Goal: Transaction & Acquisition: Book appointment/travel/reservation

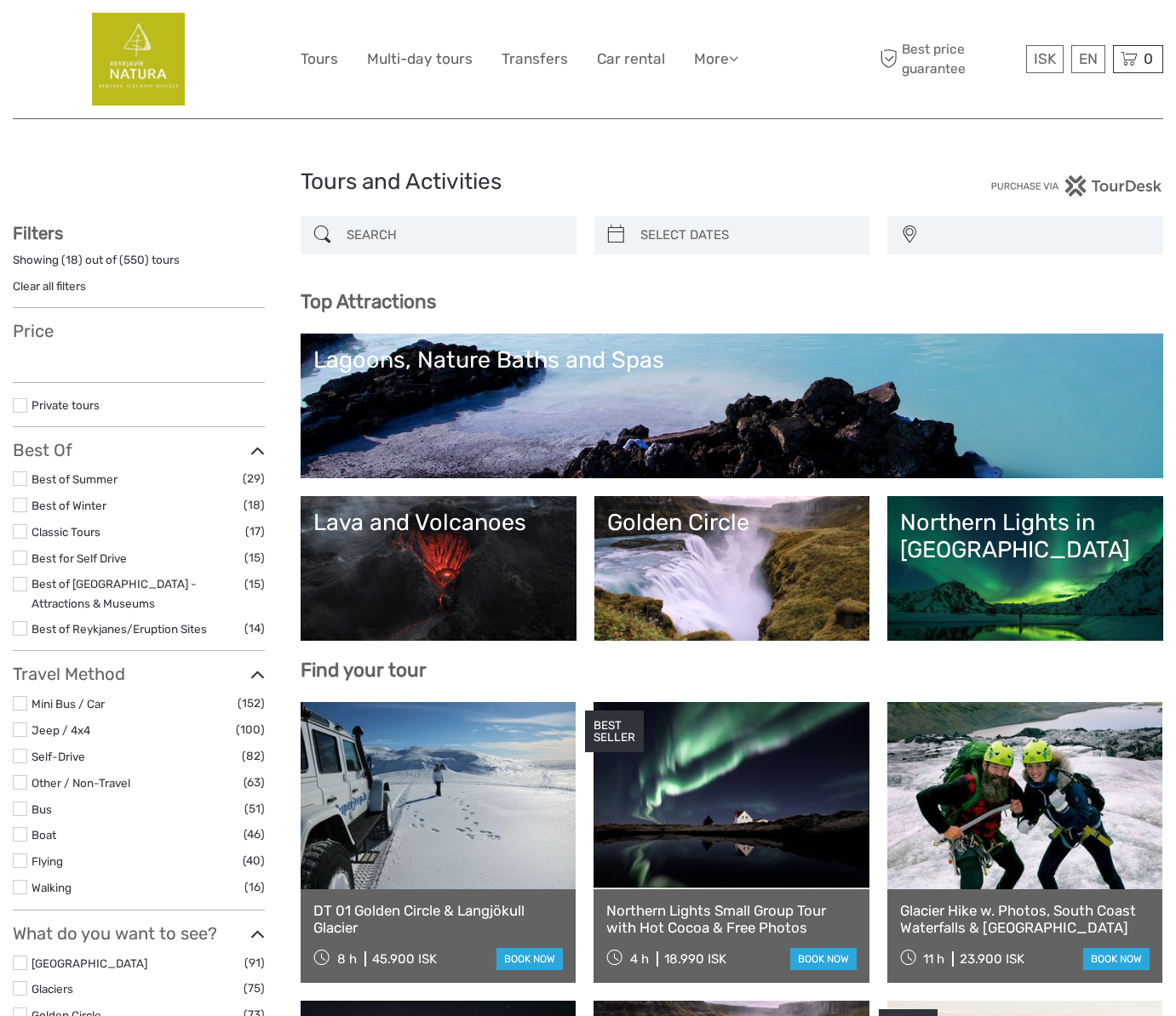
select select
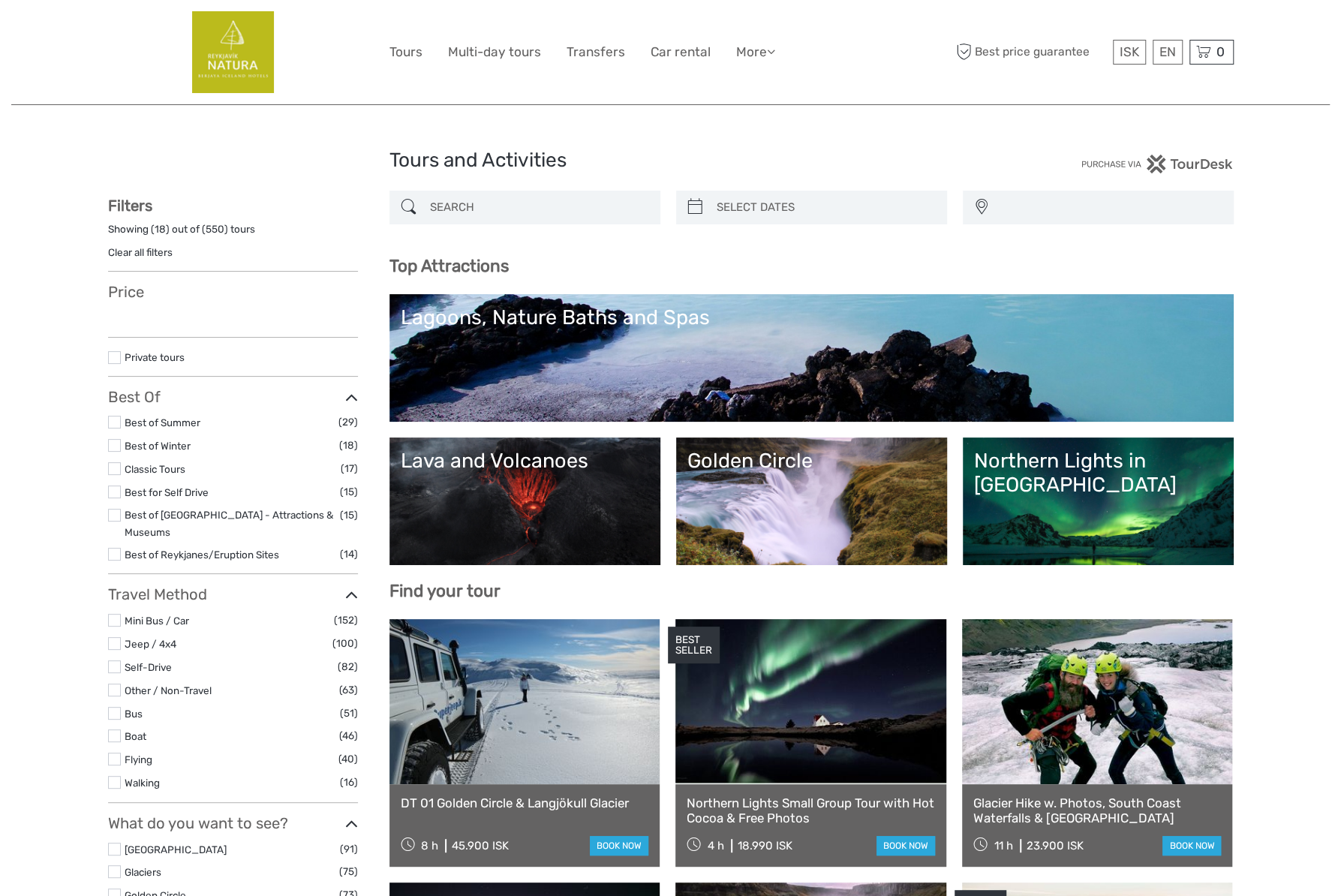
select select
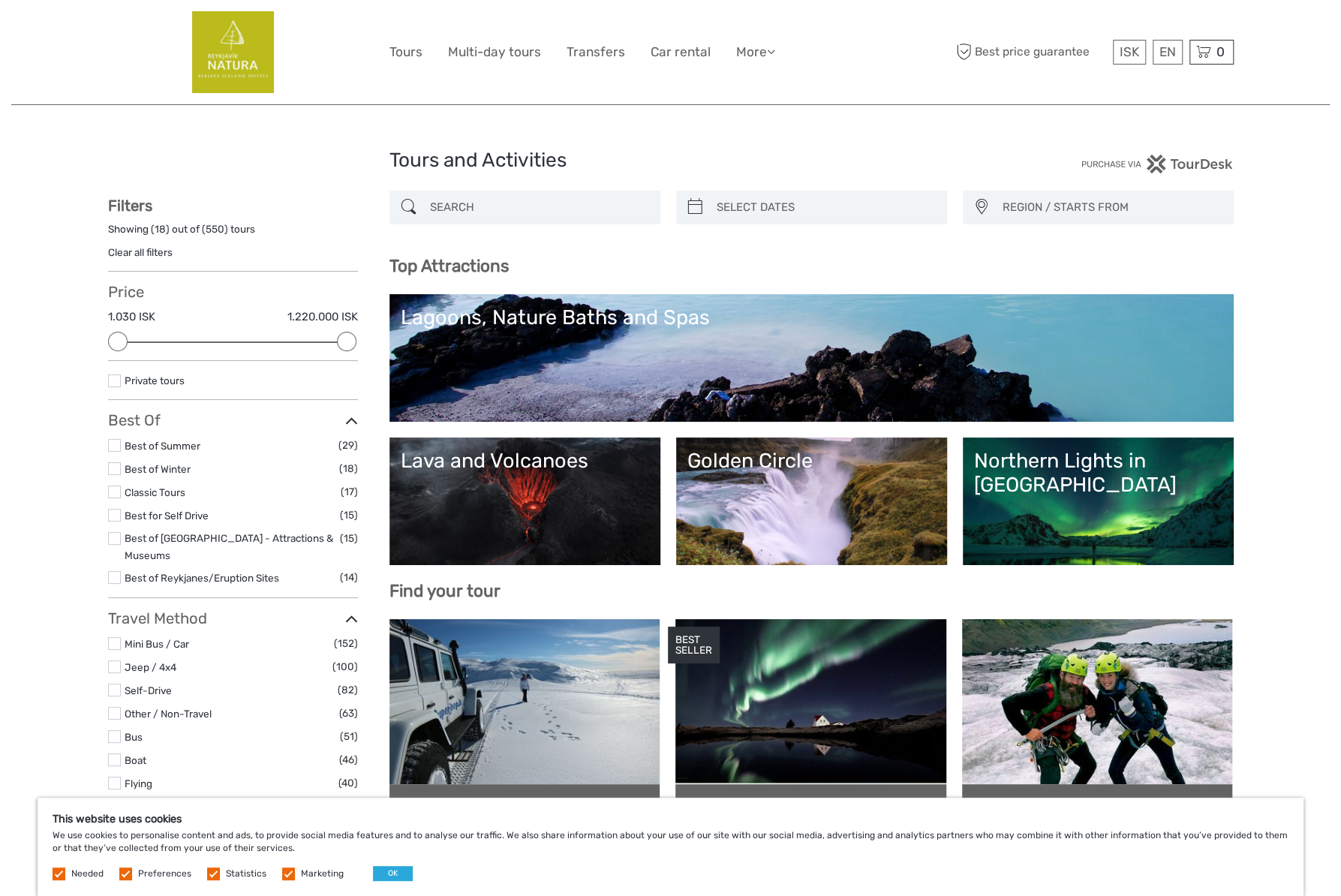
click at [582, 210] on input "search" at bounding box center [539, 207] width 229 height 27
click at [556, 158] on h1 "Tours and Activities" at bounding box center [670, 161] width 563 height 24
click at [763, 49] on link "More" at bounding box center [755, 52] width 39 height 21
click at [570, 154] on h1 "Tours and Activities" at bounding box center [670, 161] width 563 height 24
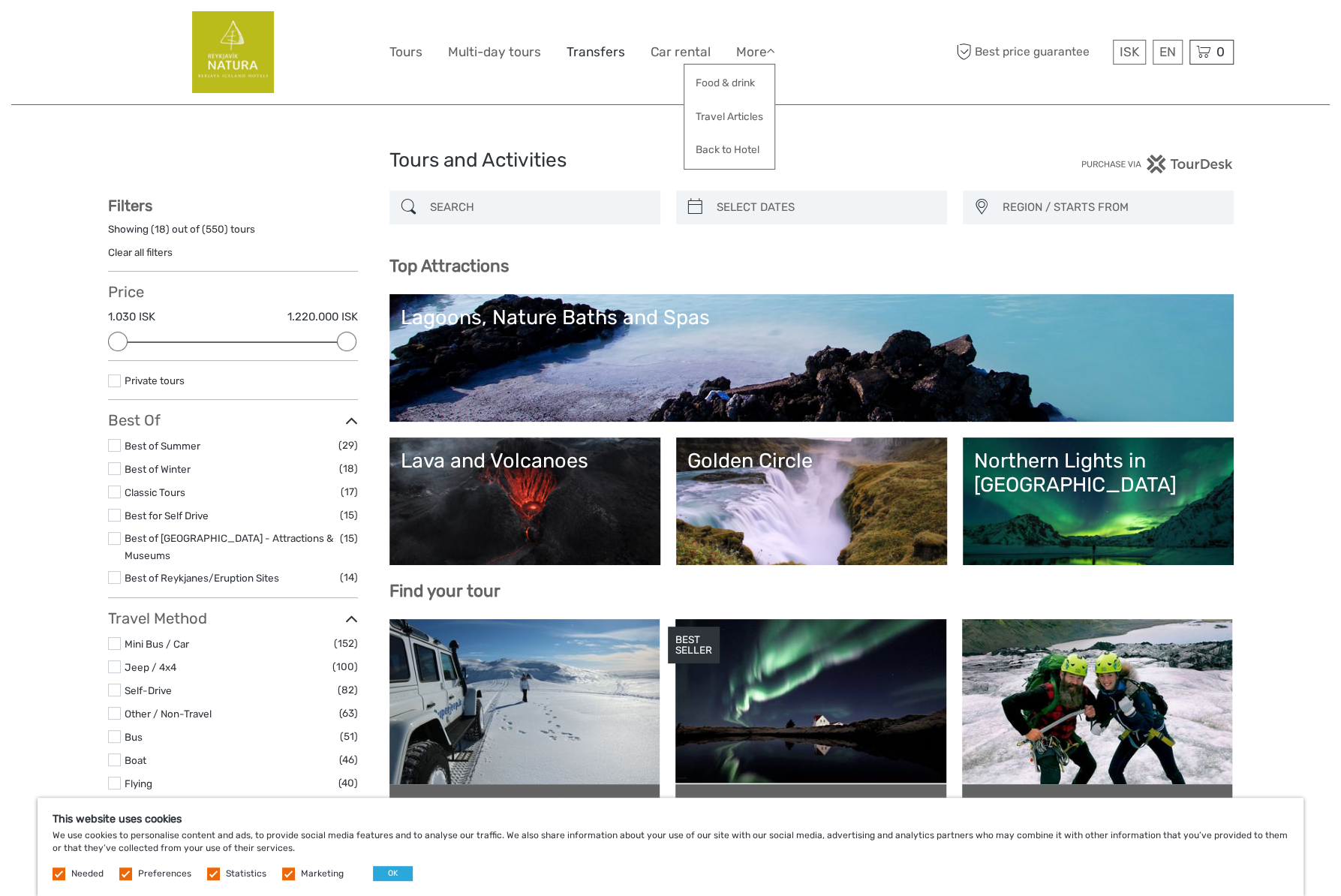
click at [599, 57] on link "Transfers" at bounding box center [596, 52] width 58 height 21
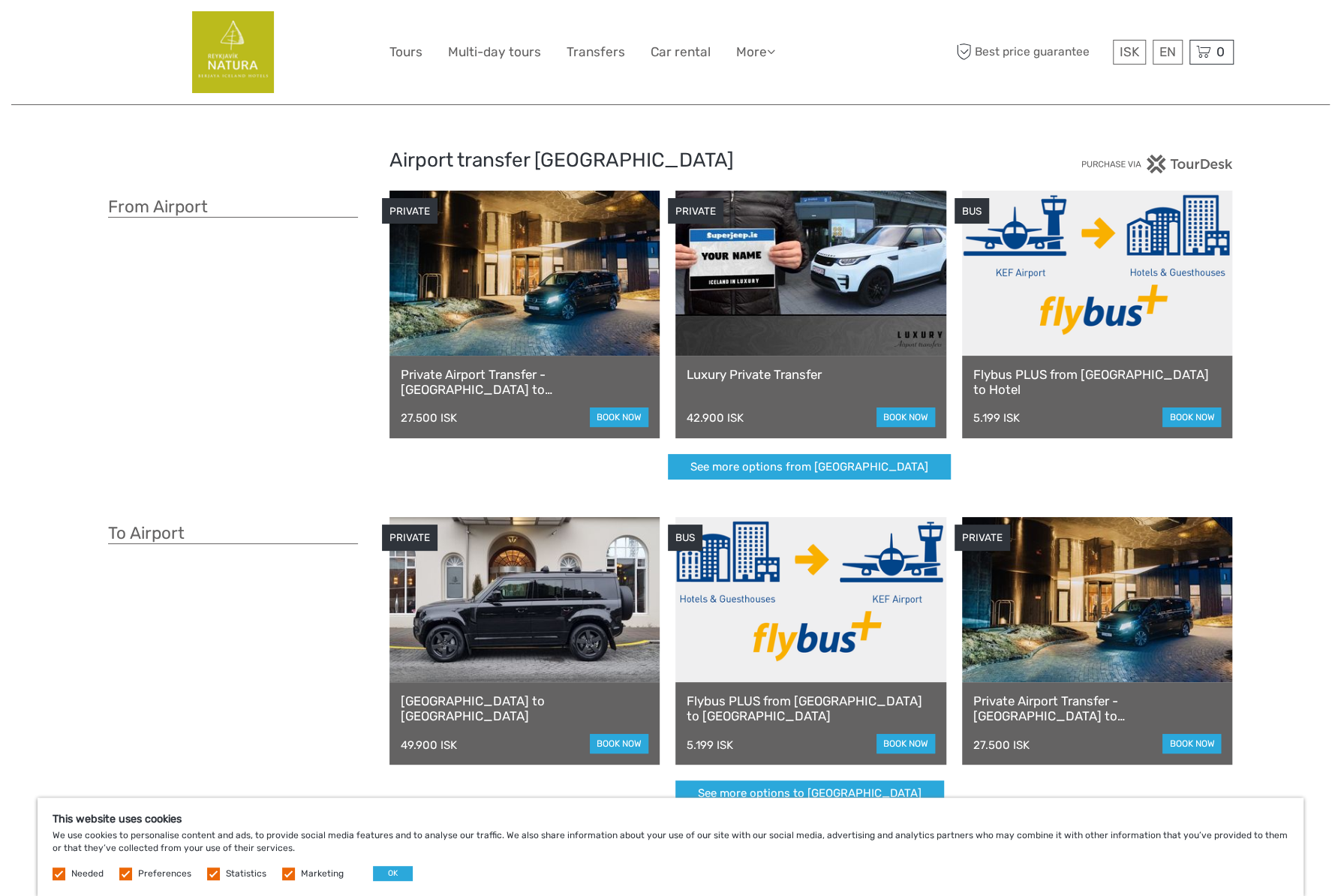
click at [1123, 314] on link at bounding box center [1097, 273] width 271 height 165
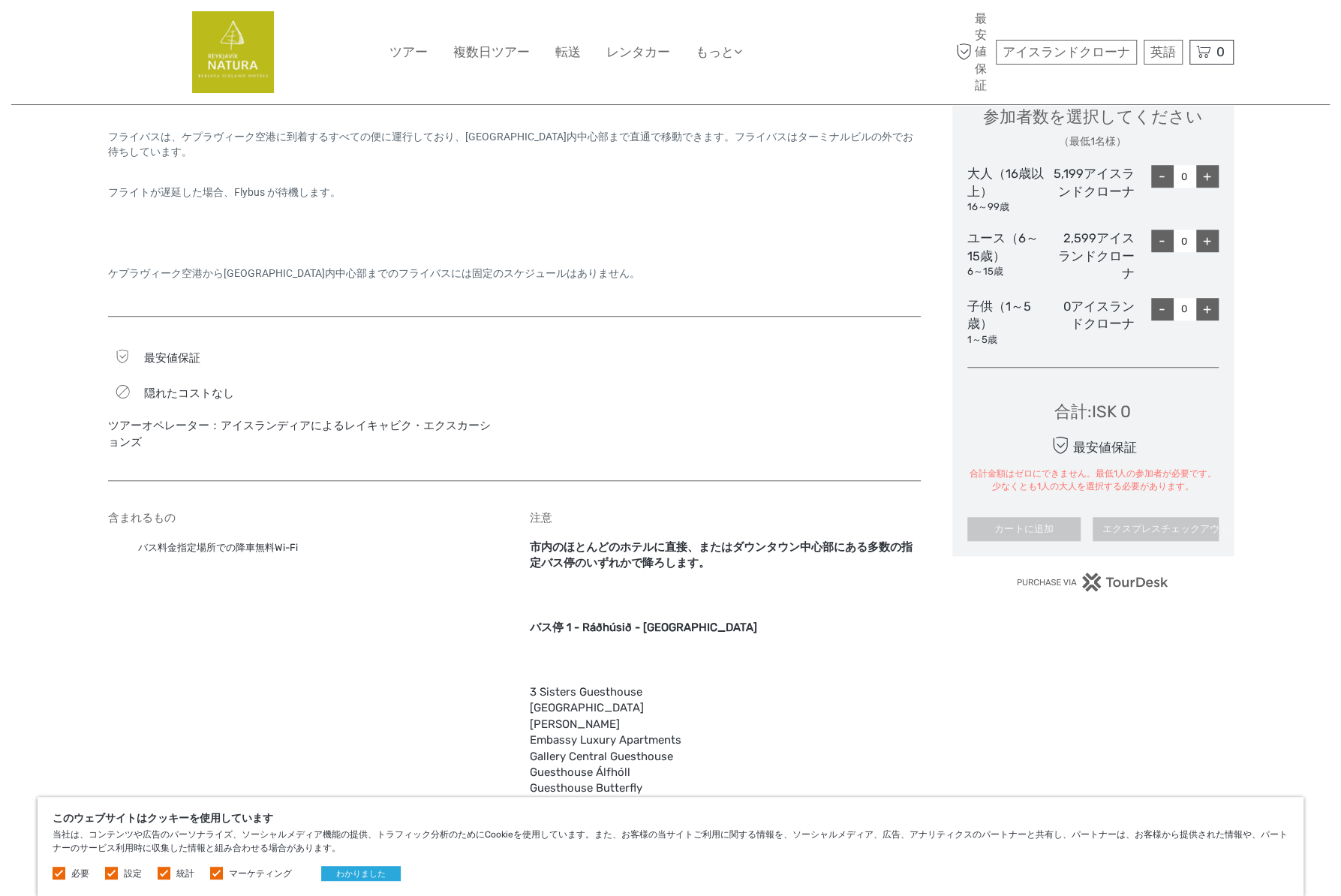
scroll to position [450, 0]
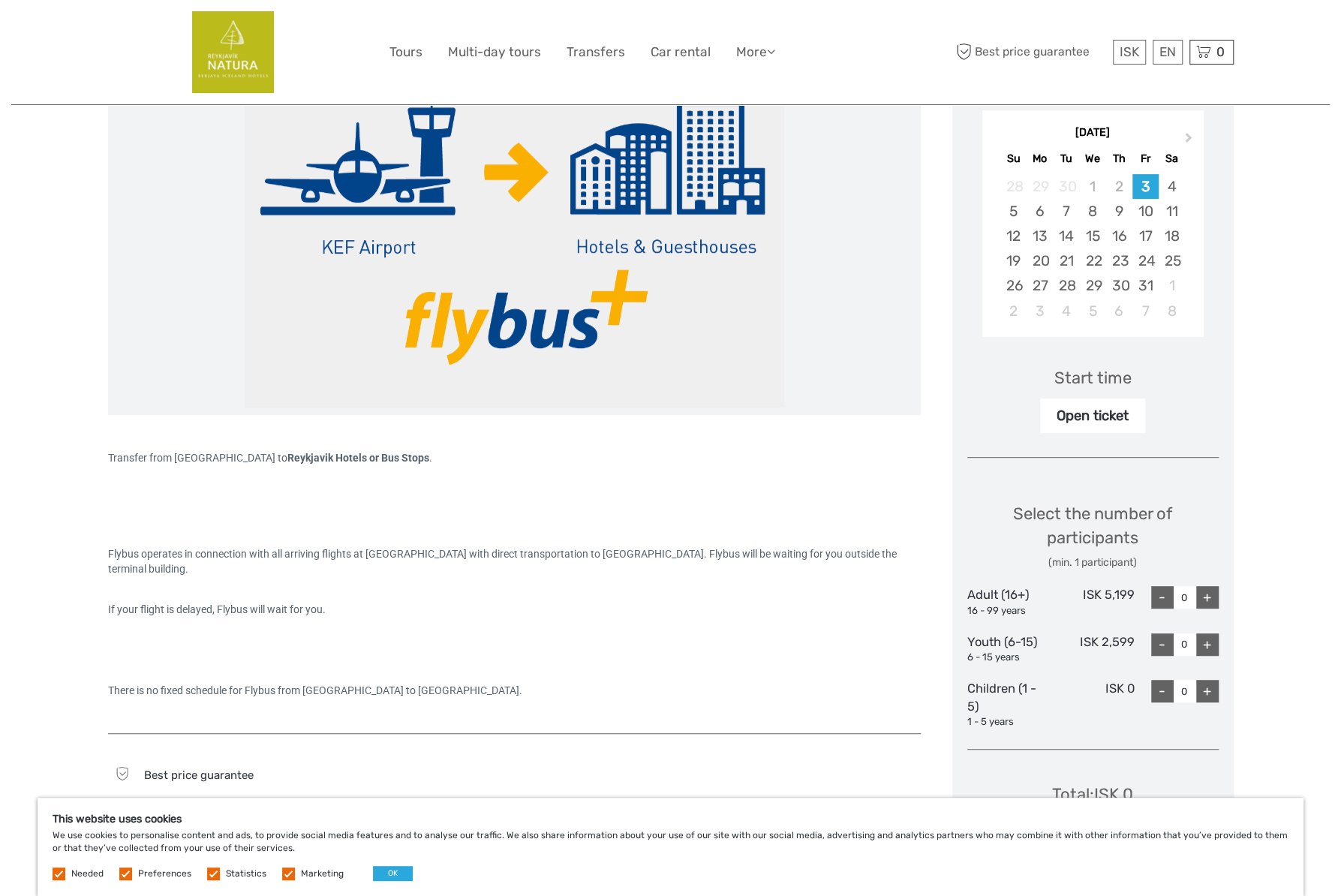
scroll to position [225, 0]
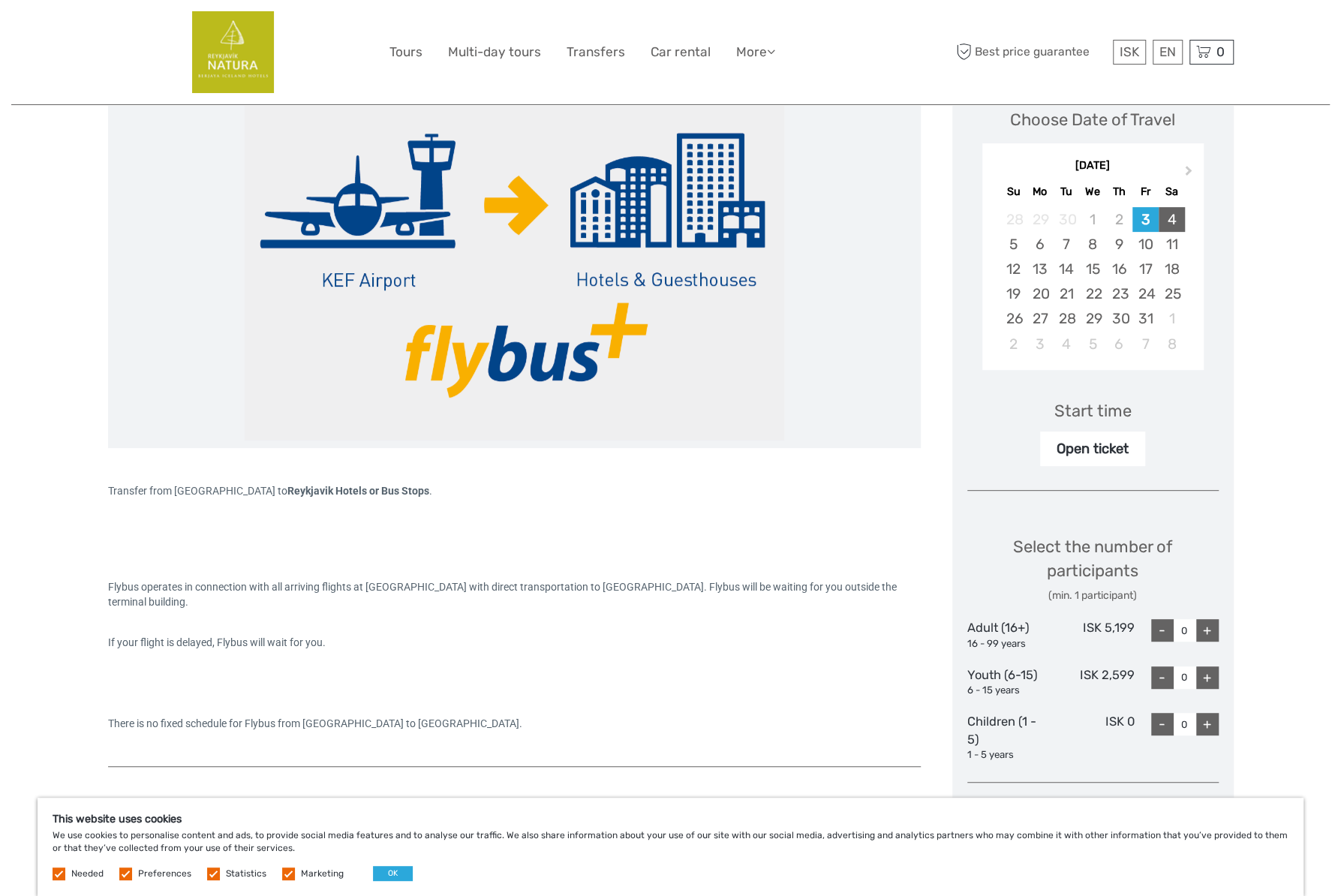
click at [1173, 220] on div "4" at bounding box center [1172, 219] width 27 height 25
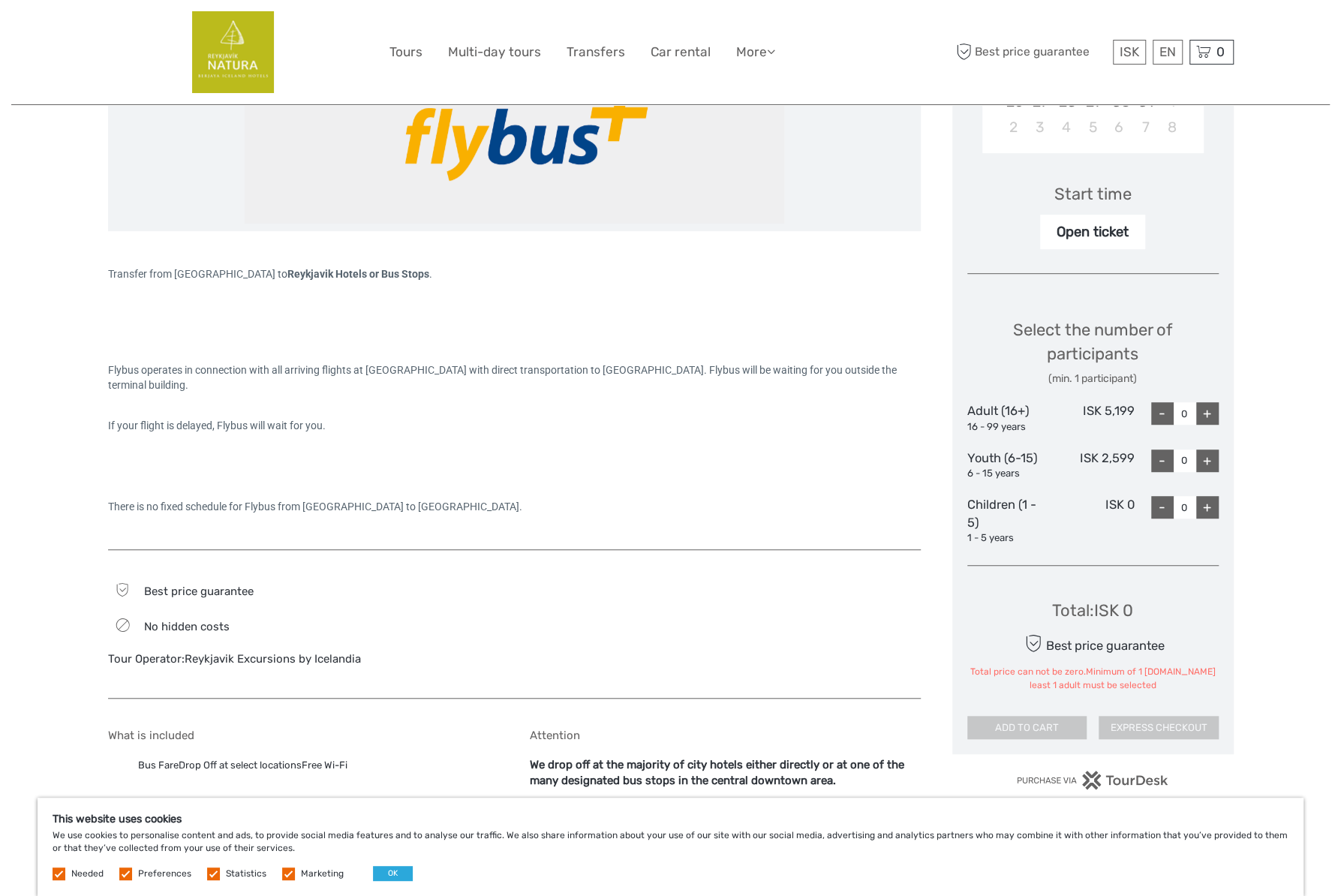
scroll to position [526, 0]
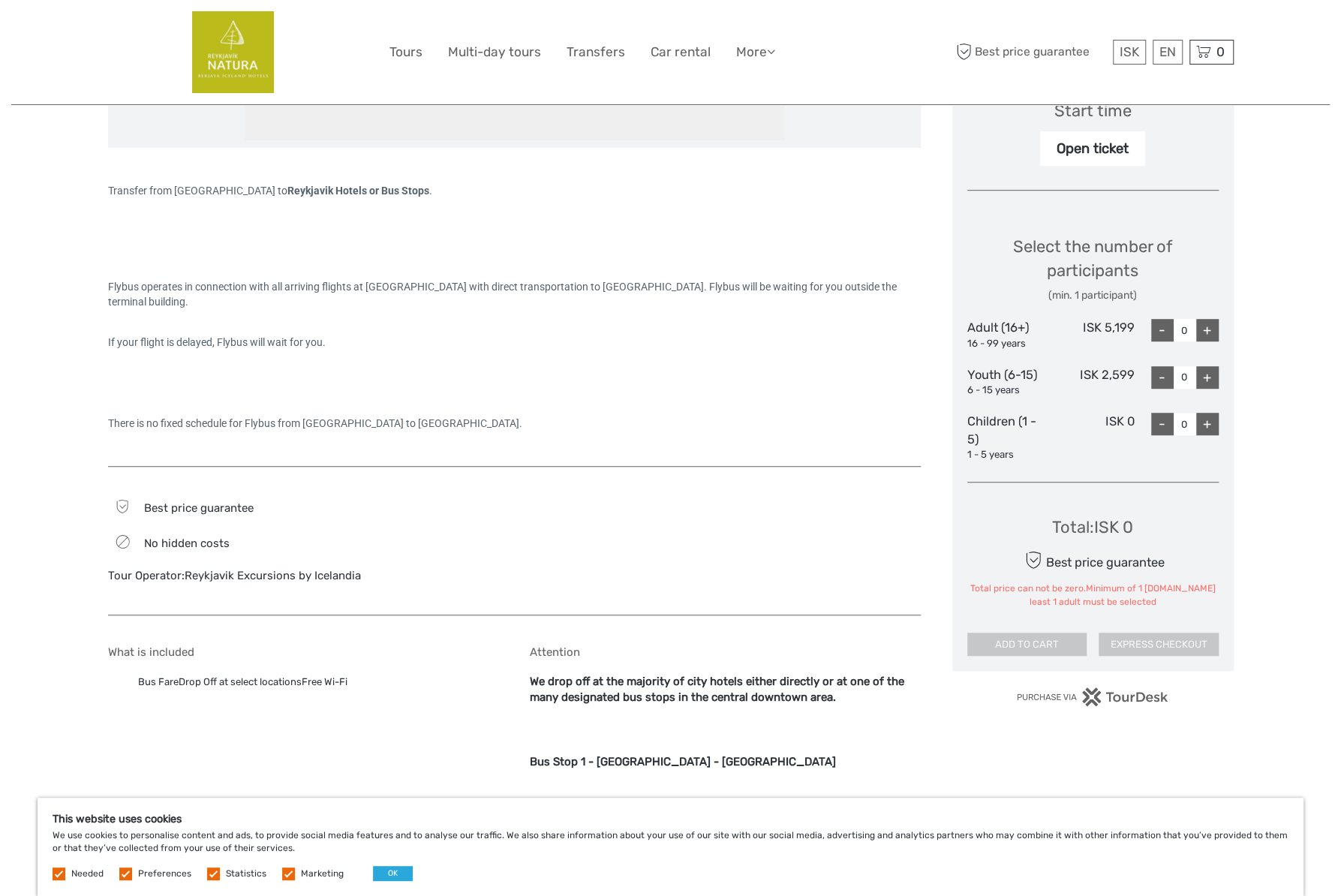
click at [1213, 330] on div "+" at bounding box center [1208, 330] width 22 height 22
type input "1"
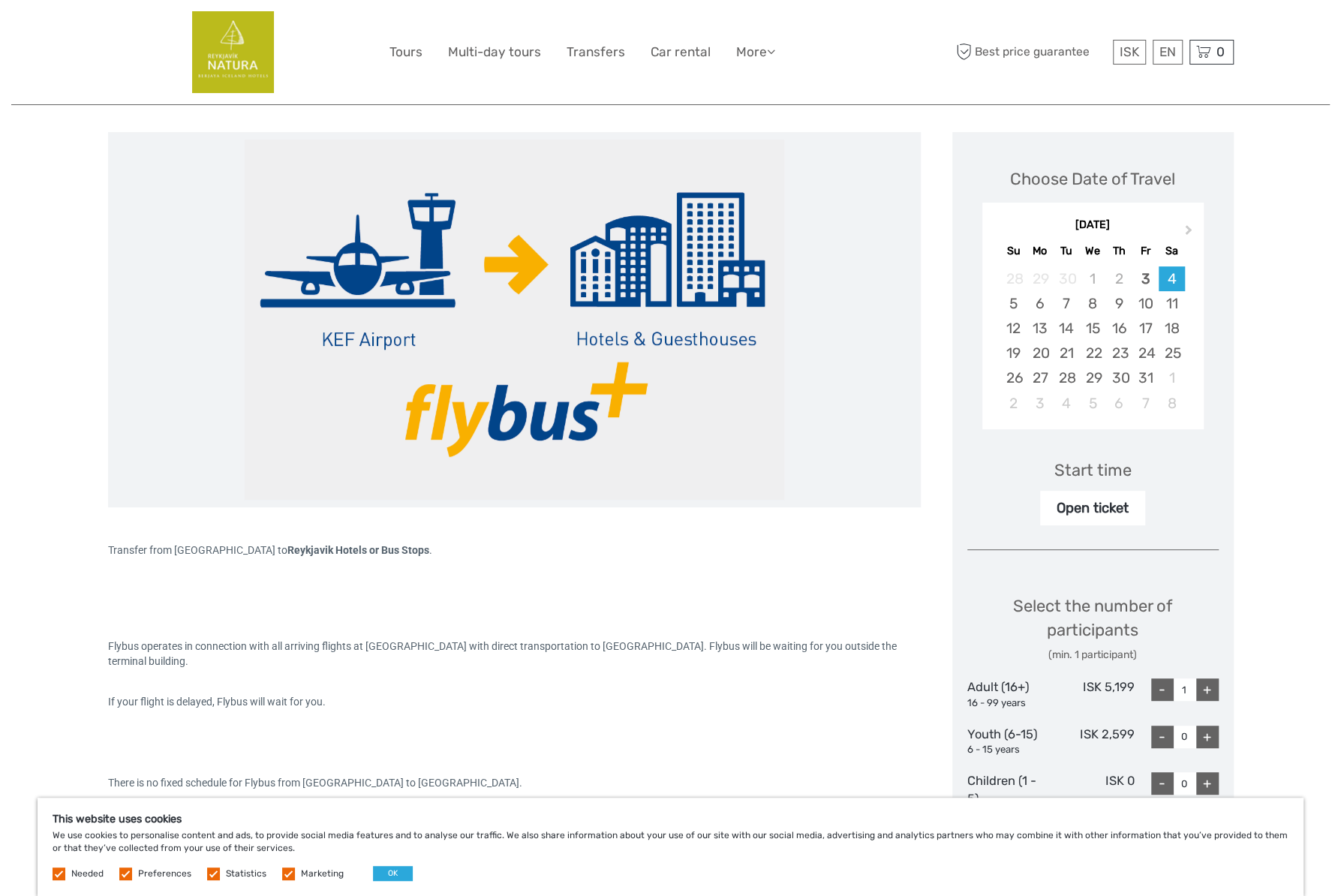
scroll to position [75, 0]
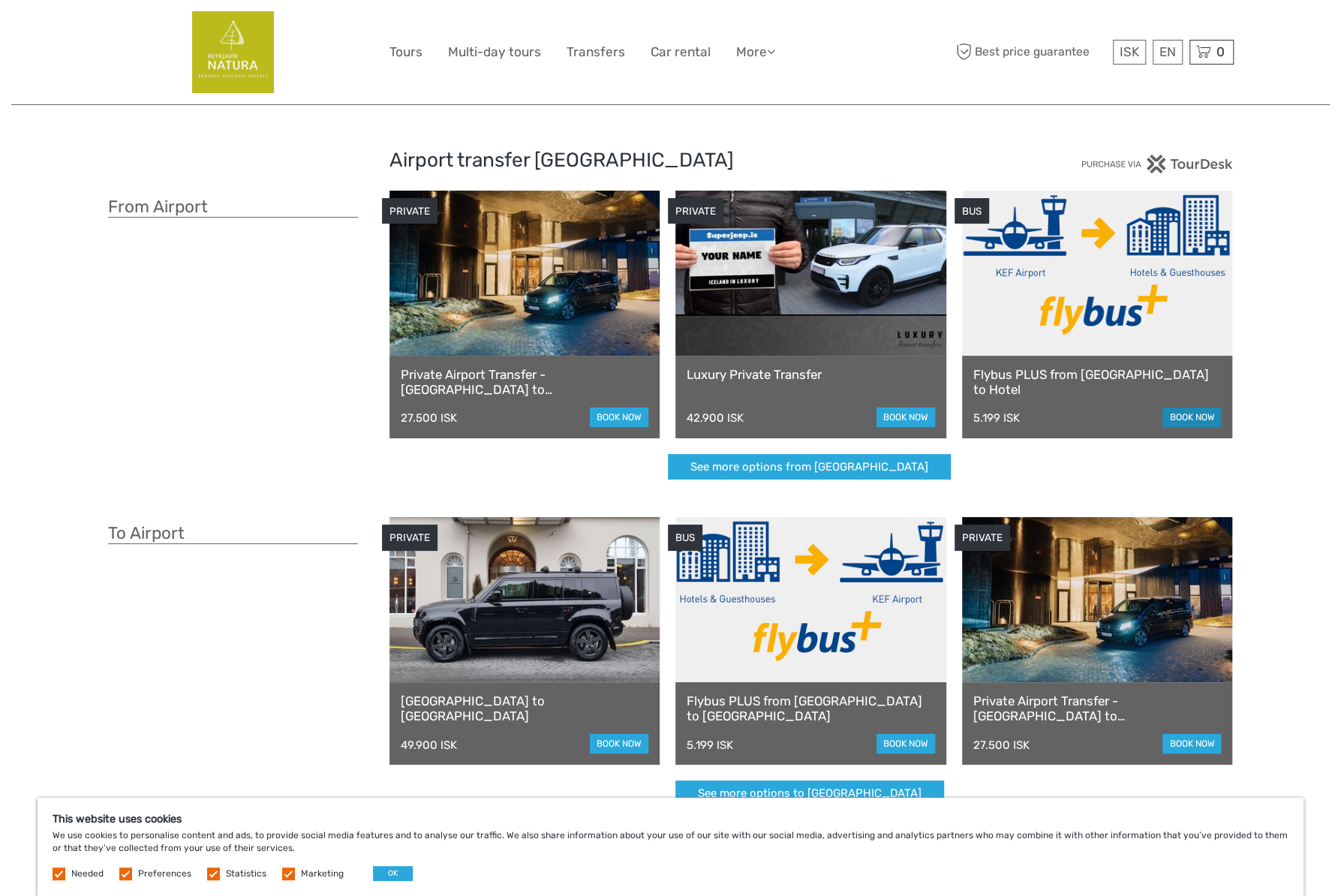
click at [1198, 417] on link "book now" at bounding box center [1192, 417] width 58 height 20
